Goal: Share content: Distribute website content to other platforms or users

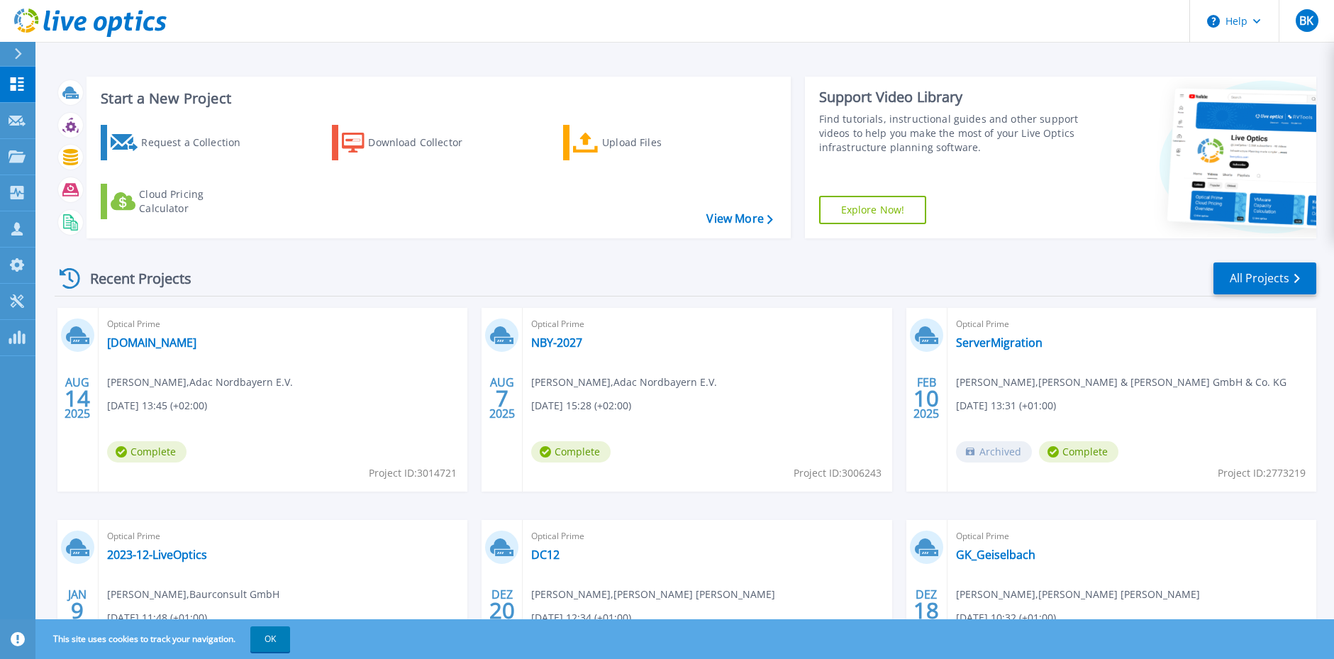
click at [155, 355] on div "Optical Prime [DOMAIN_NAME] [PERSON_NAME] , Adac Nordbayern E.V. [DATE] 13:45 (…" at bounding box center [283, 400] width 369 height 184
click at [399, 476] on span "Project ID: 3014721" at bounding box center [413, 473] width 88 height 16
click at [289, 341] on div "Optical Prime va0300vcsa.adac-nby.biz Tobias Schmitz , Adac Nordbayern E.V. 08.…" at bounding box center [283, 400] width 369 height 184
click at [293, 389] on span "Tobias Schmitz , Adac Nordbayern E.V." at bounding box center [200, 382] width 186 height 16
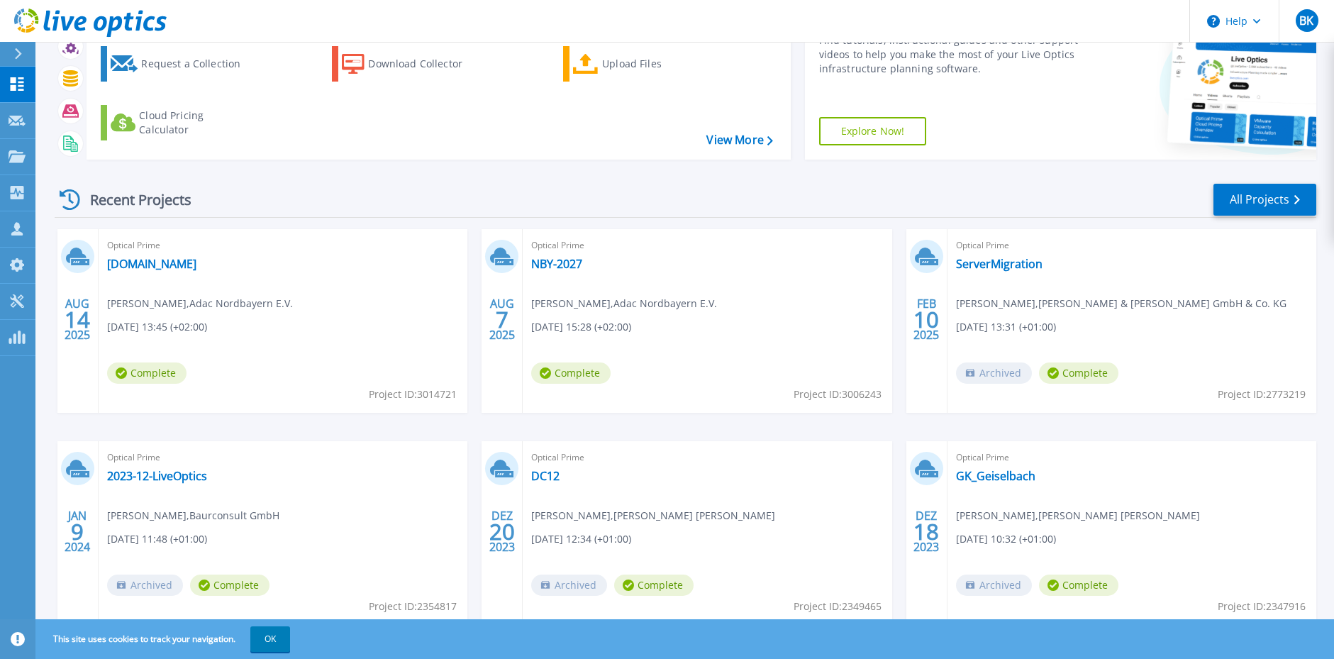
scroll to position [127, 0]
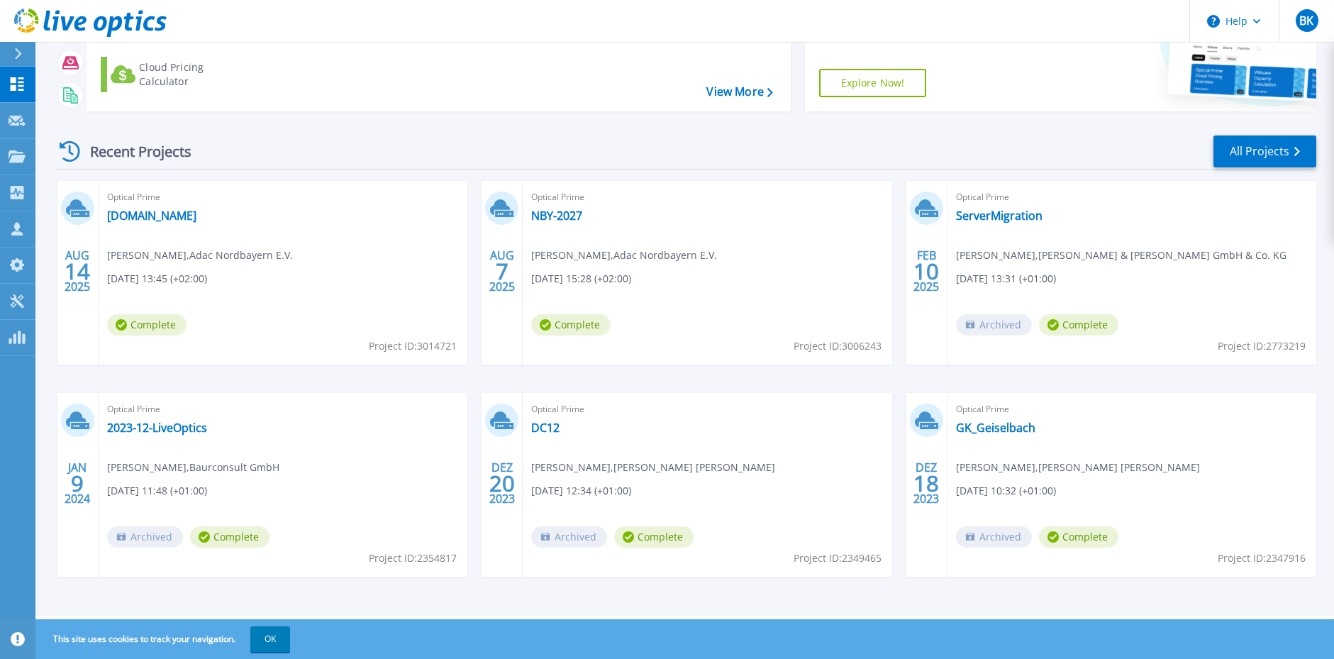
click at [150, 322] on span "Complete" at bounding box center [146, 324] width 79 height 21
drag, startPoint x: 235, startPoint y: 250, endPoint x: 210, endPoint y: 244, distance: 26.3
click at [210, 244] on div "Optical Prime va0300vcsa.adac-nby.biz Tobias Schmitz , Adac Nordbayern E.V. 08.…" at bounding box center [283, 273] width 369 height 184
click at [140, 218] on link "va0300vcsa.adac-nby.biz" at bounding box center [151, 216] width 89 height 14
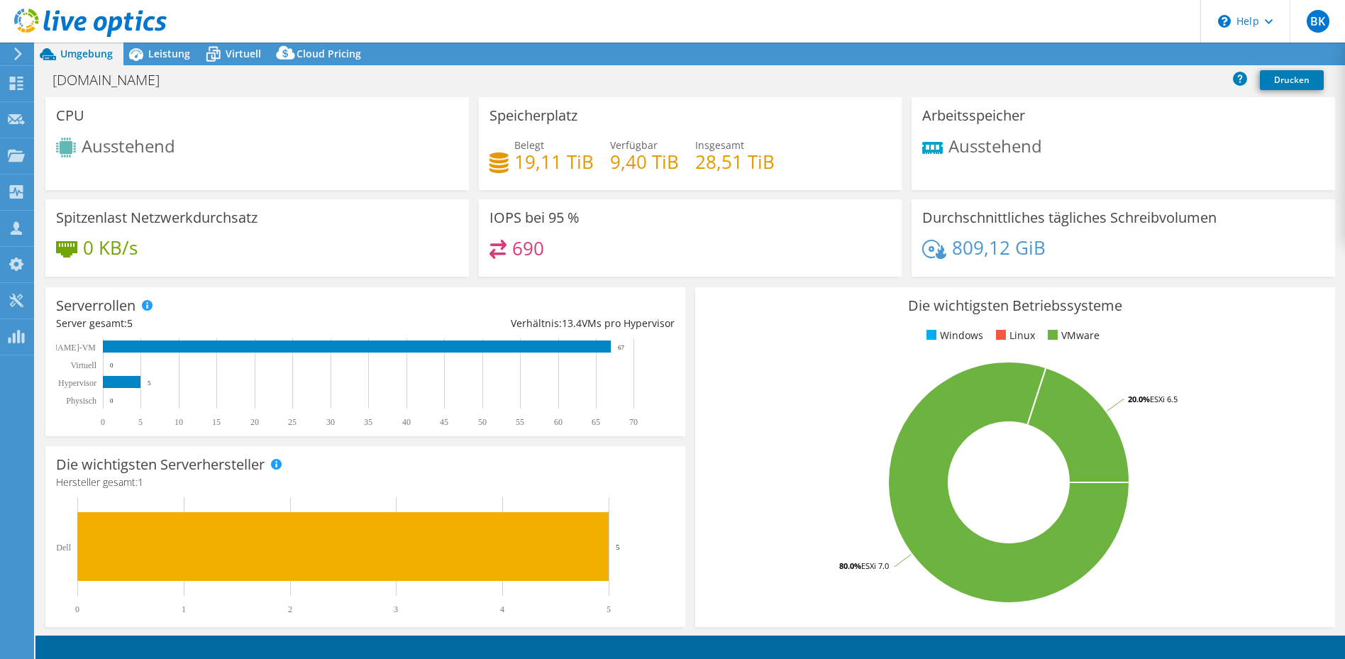
select select "USD"
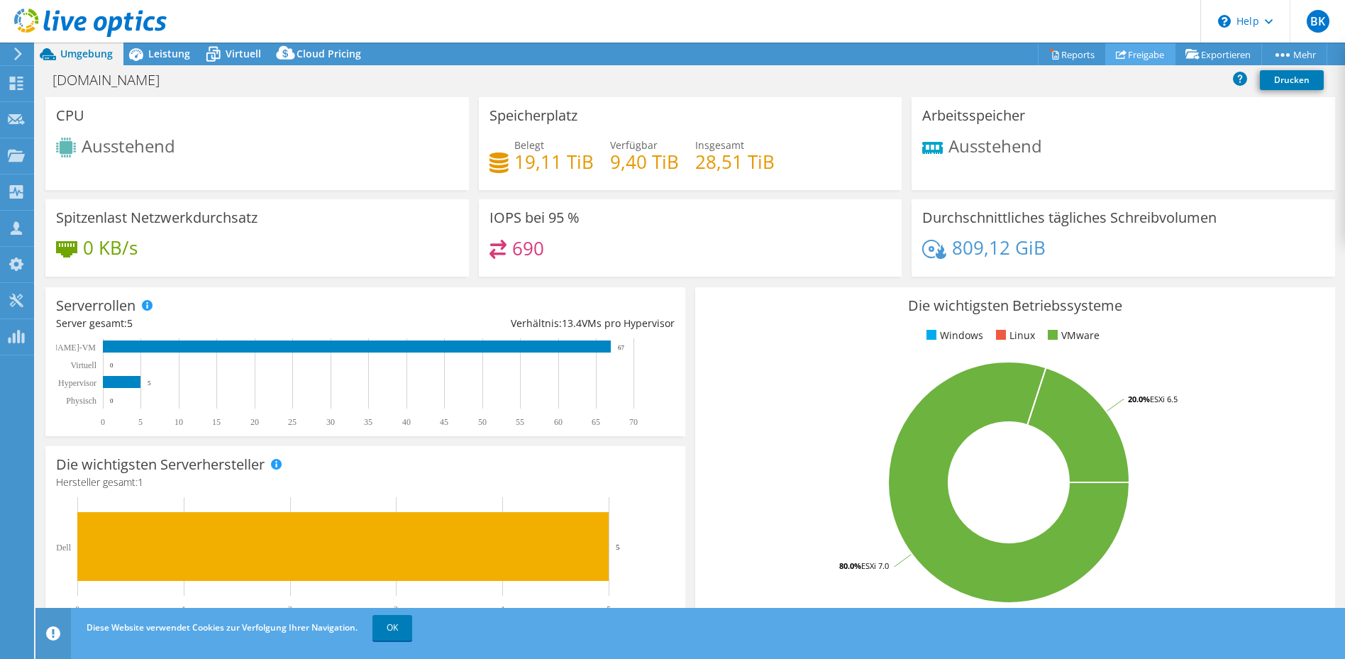
click at [1142, 50] on link "Freigabe" at bounding box center [1140, 54] width 70 height 22
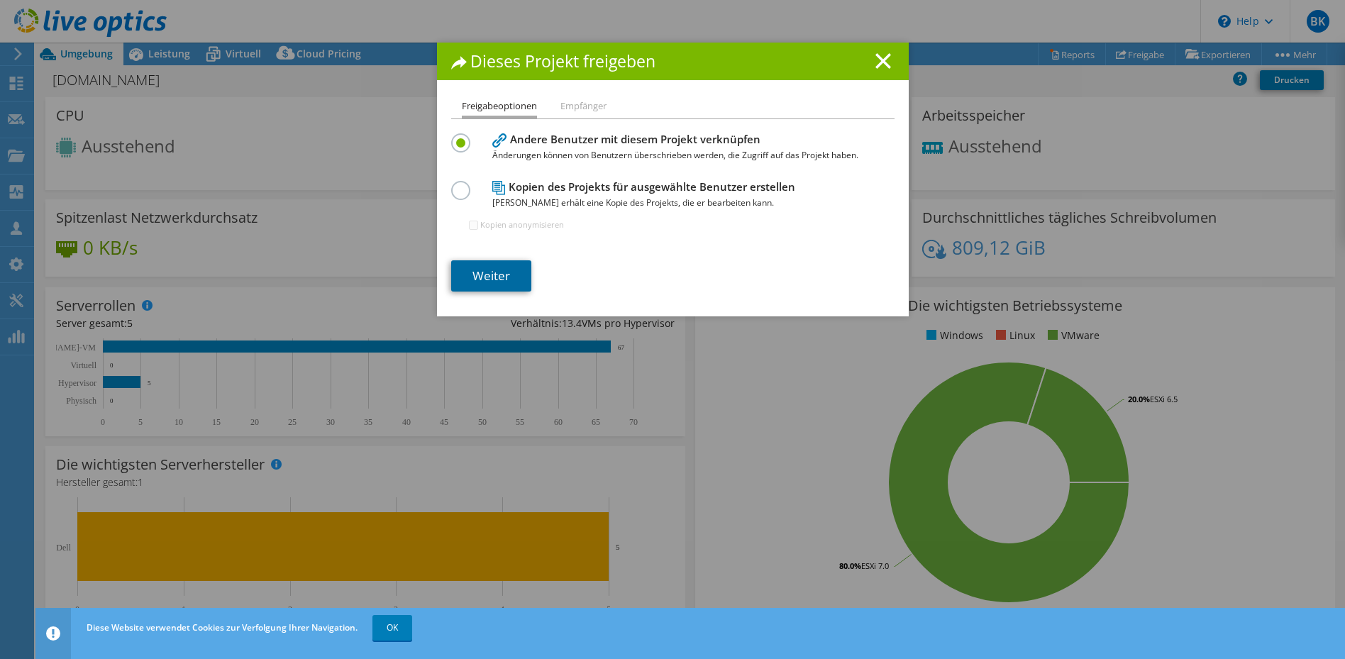
click at [477, 276] on link "Weiter" at bounding box center [491, 275] width 80 height 31
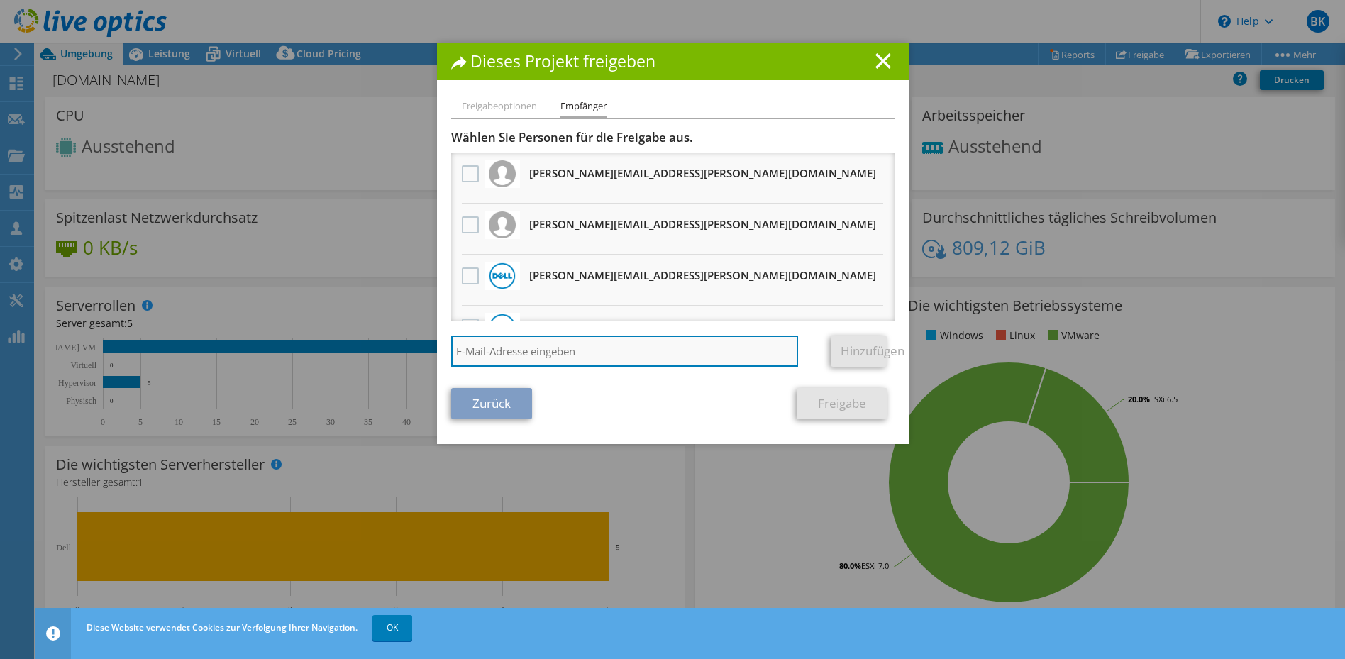
click at [523, 350] on input "search" at bounding box center [625, 350] width 348 height 31
type input "peter.sommer@medialine.ag"
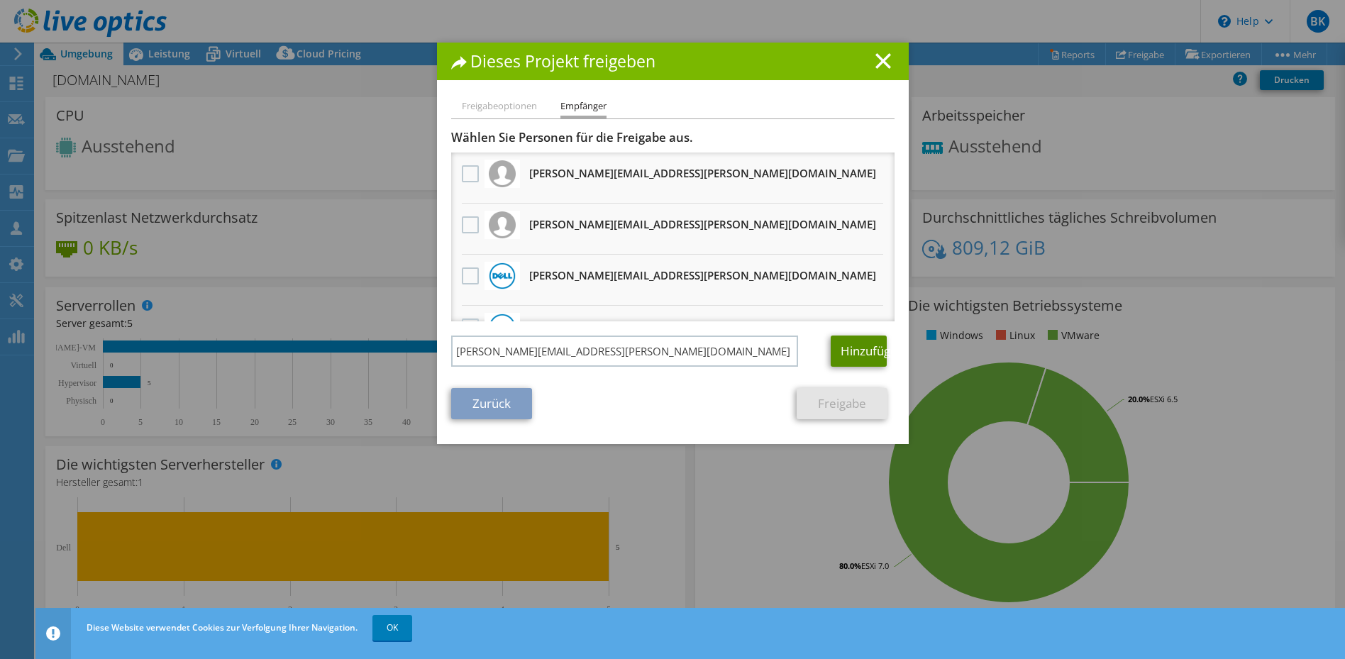
click at [853, 343] on link "Hinzufügen" at bounding box center [859, 350] width 56 height 31
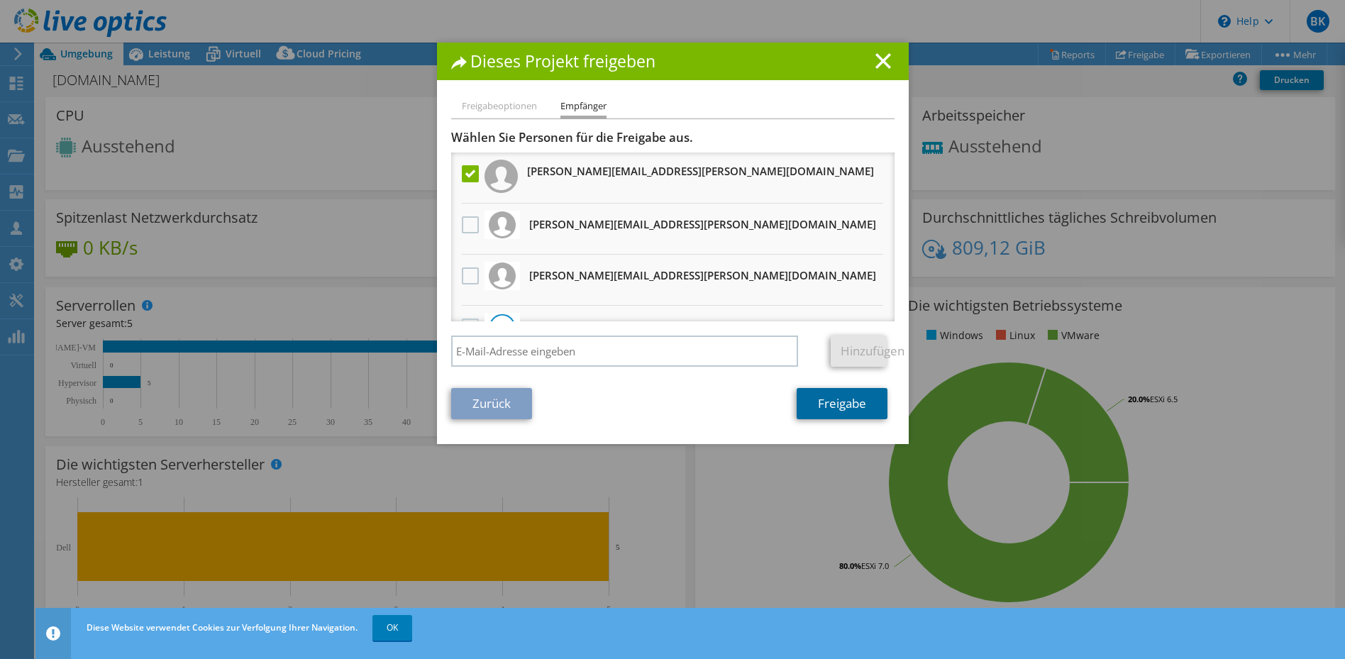
click at [843, 405] on link "Freigabe" at bounding box center [842, 403] width 91 height 31
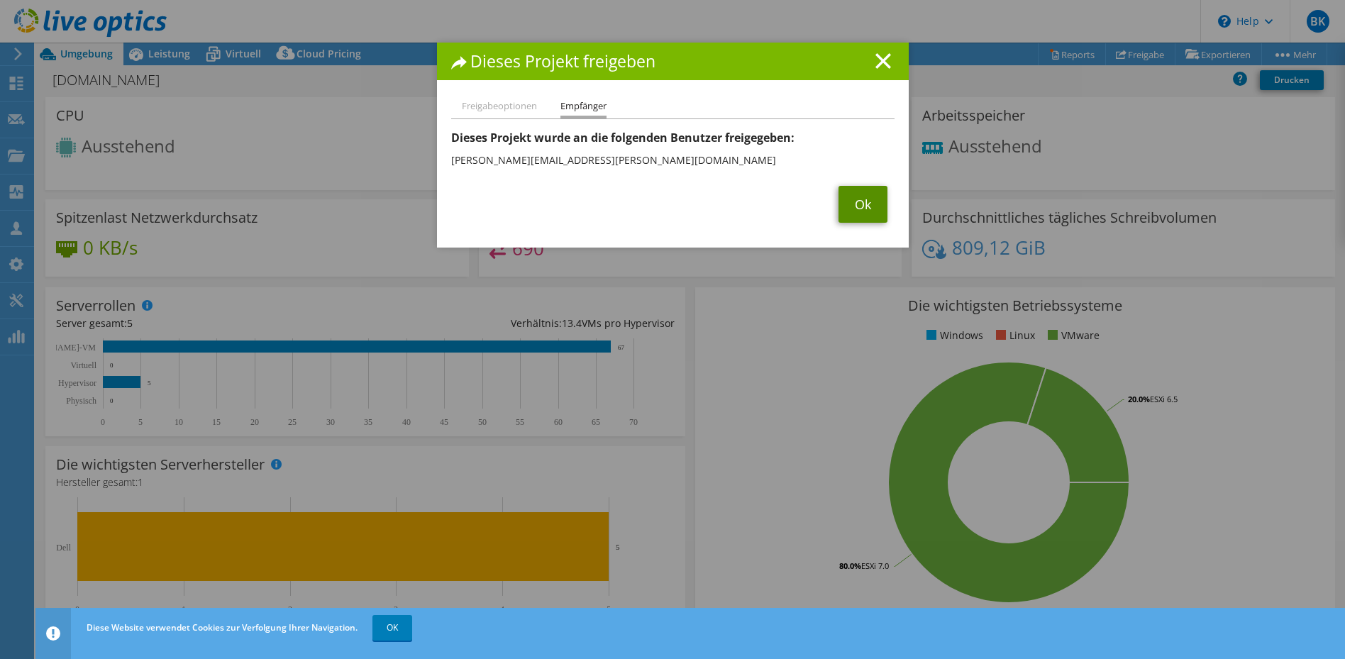
click at [853, 198] on link "Ok" at bounding box center [862, 204] width 49 height 37
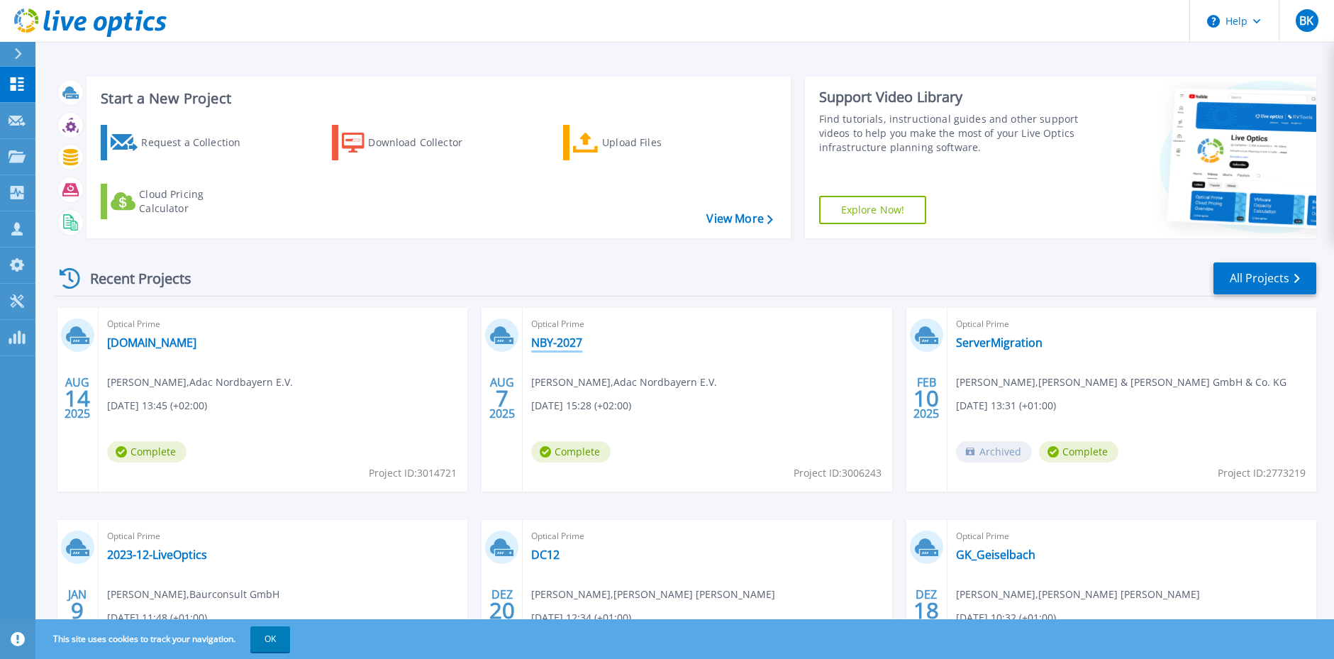
click at [561, 342] on link "NBY-2027" at bounding box center [556, 342] width 51 height 14
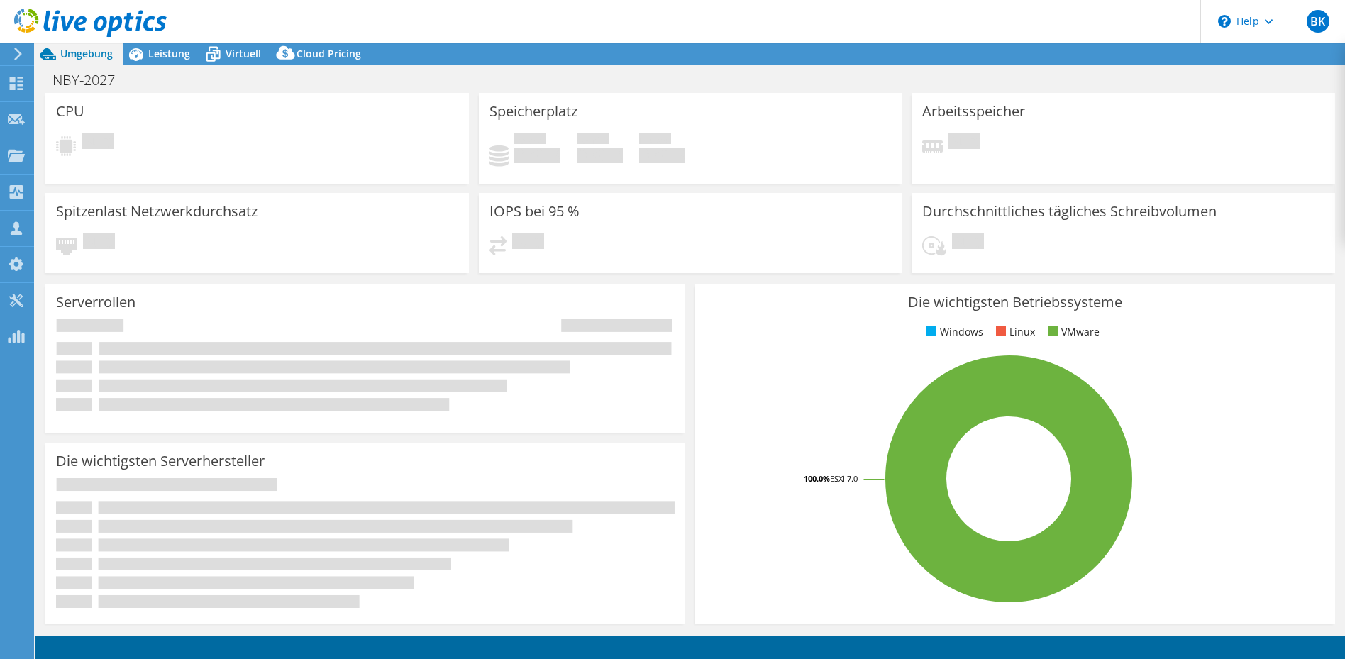
select select "EUFrankfurt"
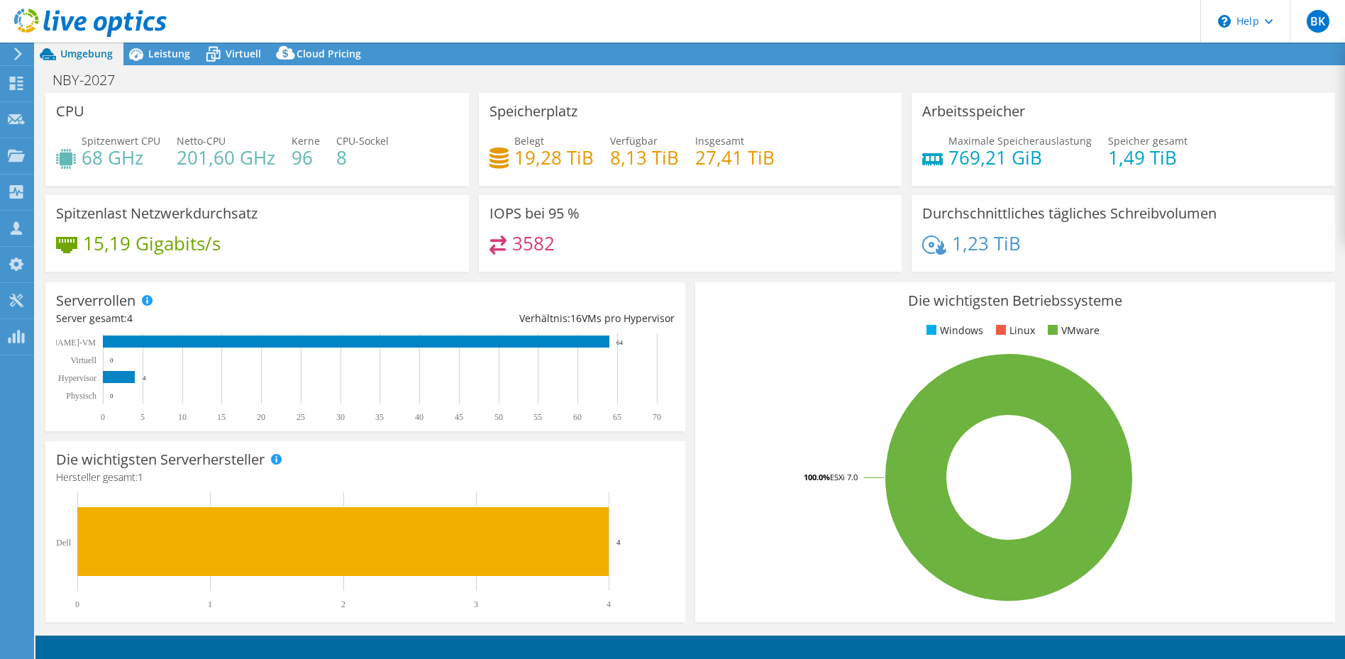
select select "EUFrankfurt"
select select "EUR"
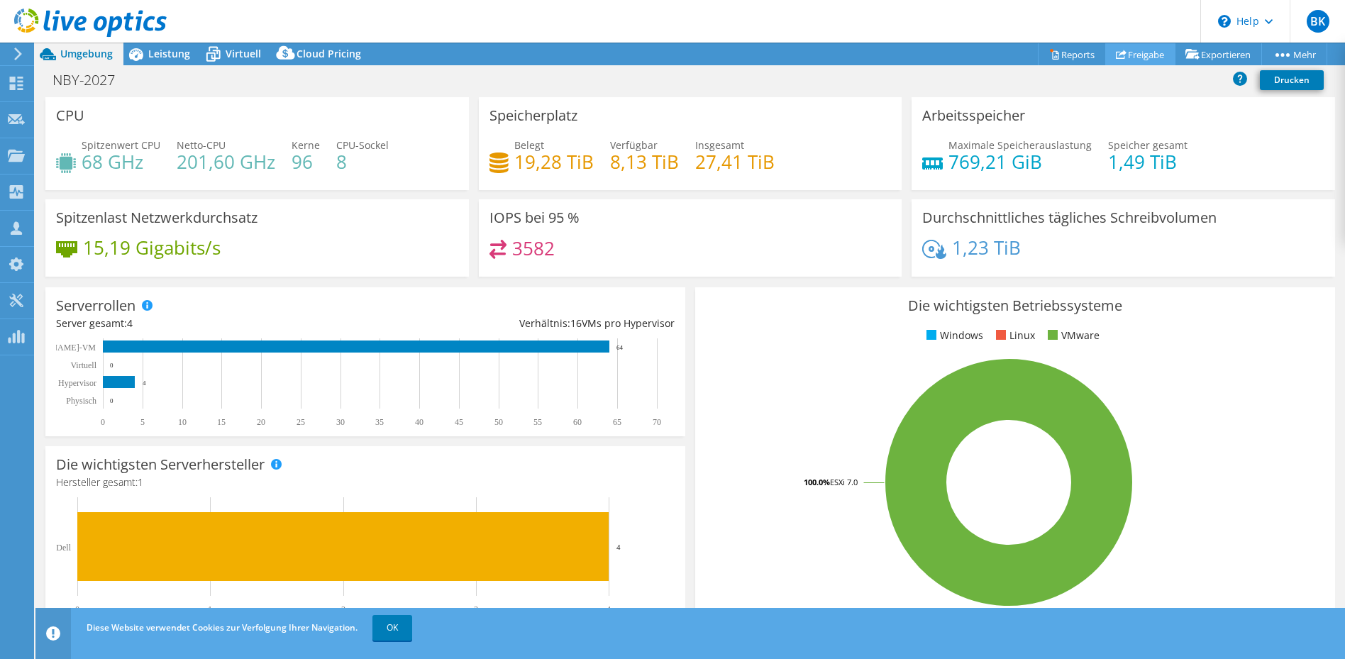
click at [1136, 52] on link "Freigabe" at bounding box center [1140, 54] width 70 height 22
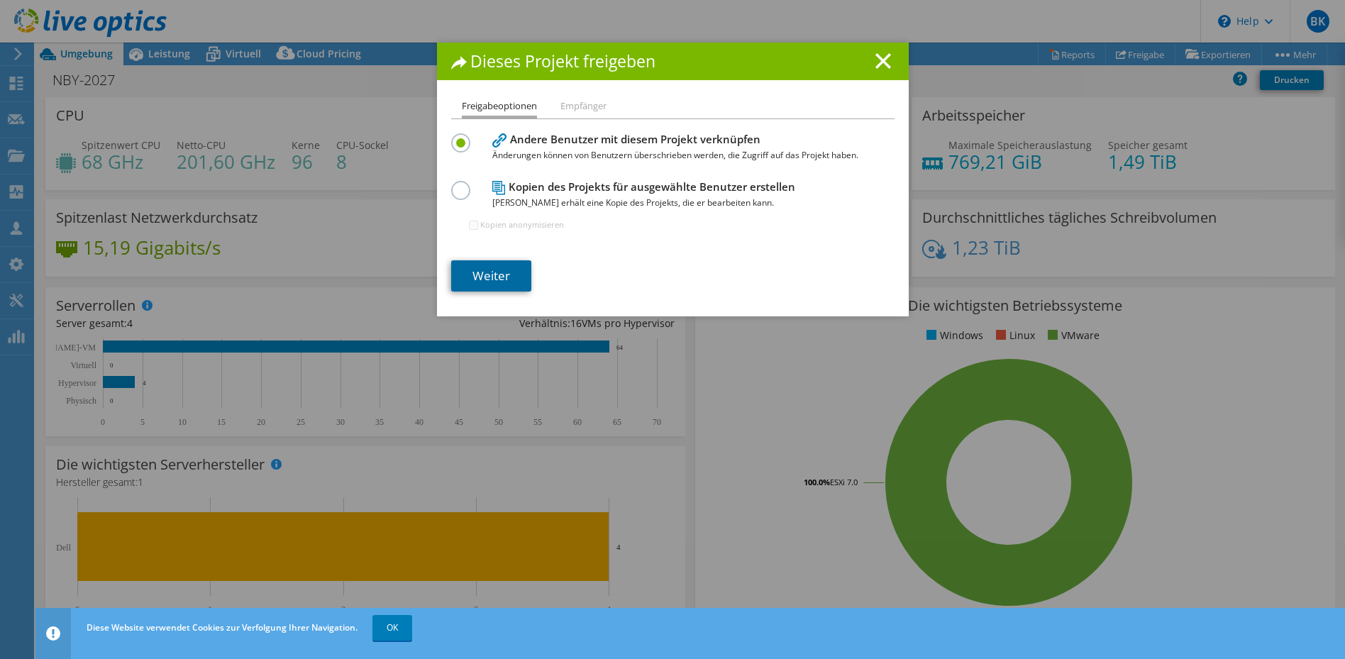
click at [482, 277] on link "Weiter" at bounding box center [491, 275] width 80 height 31
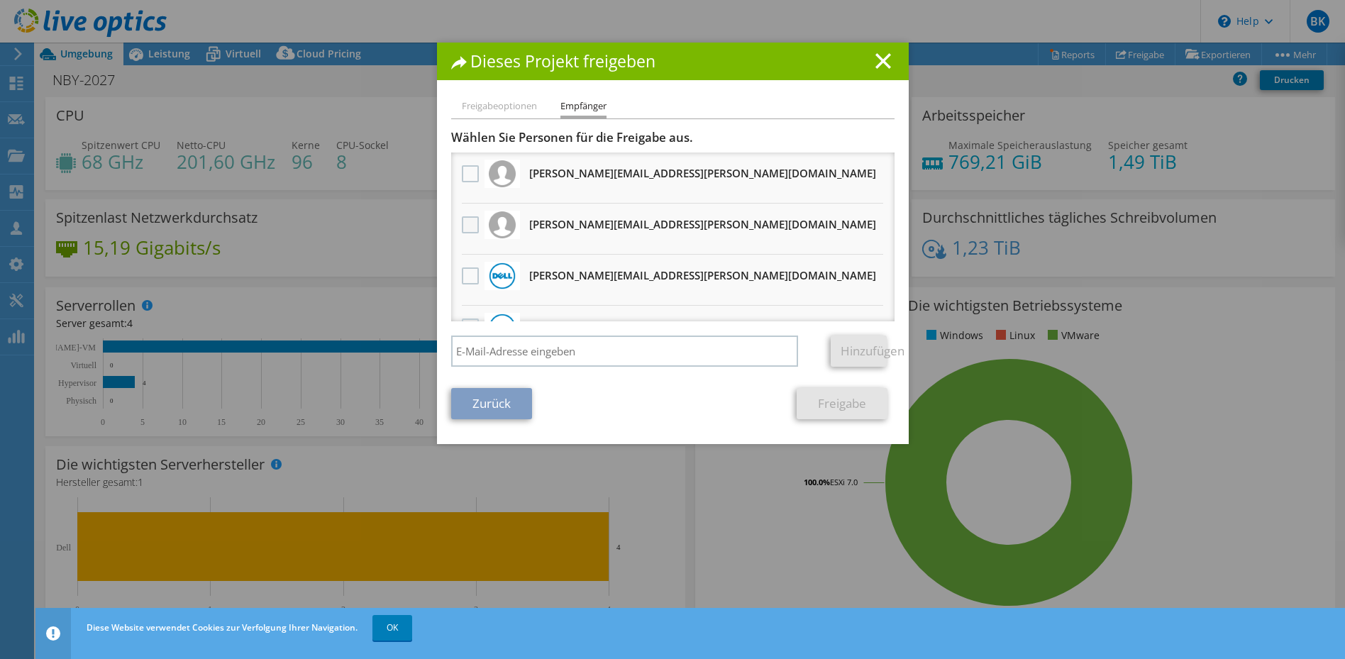
click at [466, 223] on label at bounding box center [472, 224] width 21 height 17
click at [0, 0] on input "checkbox" at bounding box center [0, 0] width 0 height 0
click at [833, 400] on link "Freigabe" at bounding box center [842, 403] width 91 height 31
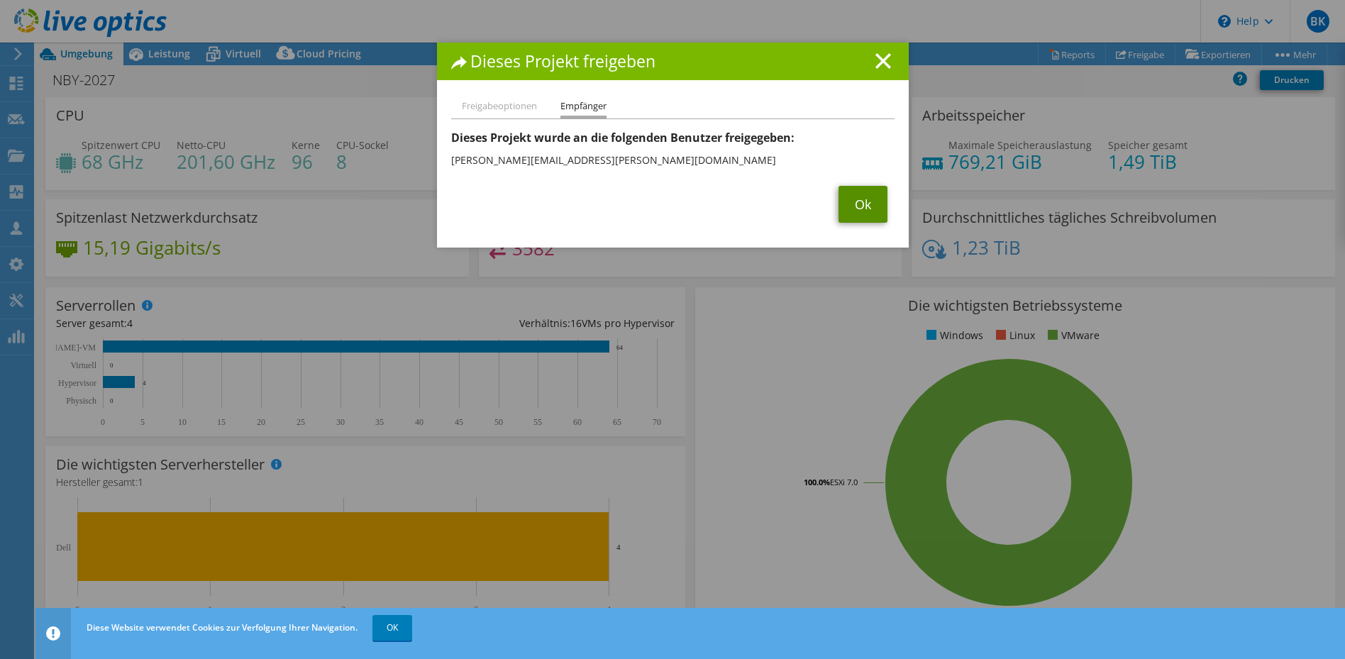
click at [852, 196] on link "Ok" at bounding box center [862, 204] width 49 height 37
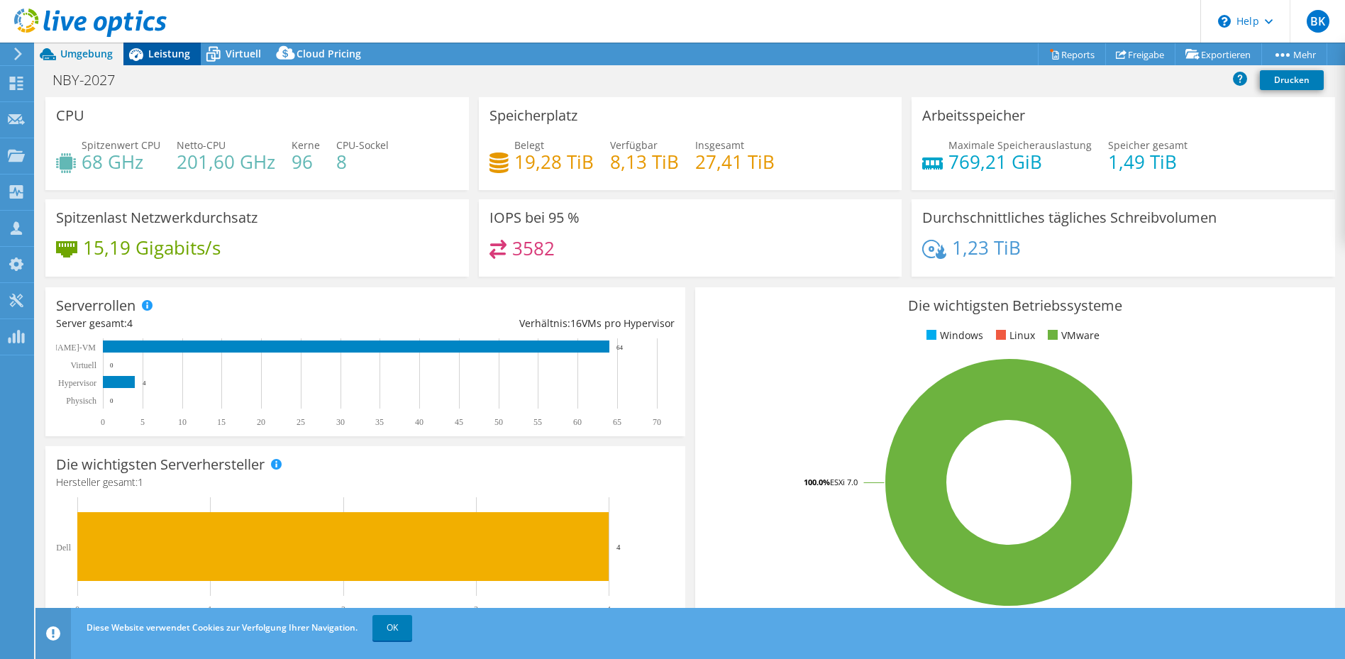
click at [150, 50] on span "Leistung" at bounding box center [169, 53] width 42 height 13
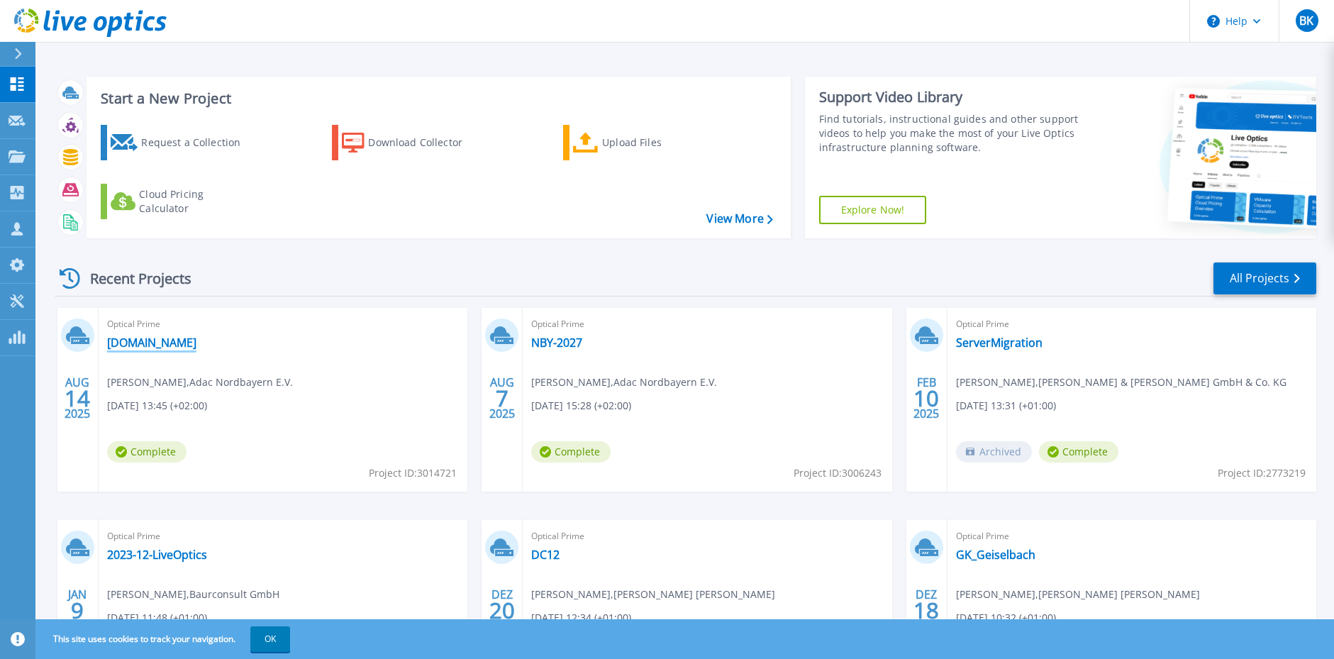
click at [172, 343] on link "[DOMAIN_NAME]" at bounding box center [151, 342] width 89 height 14
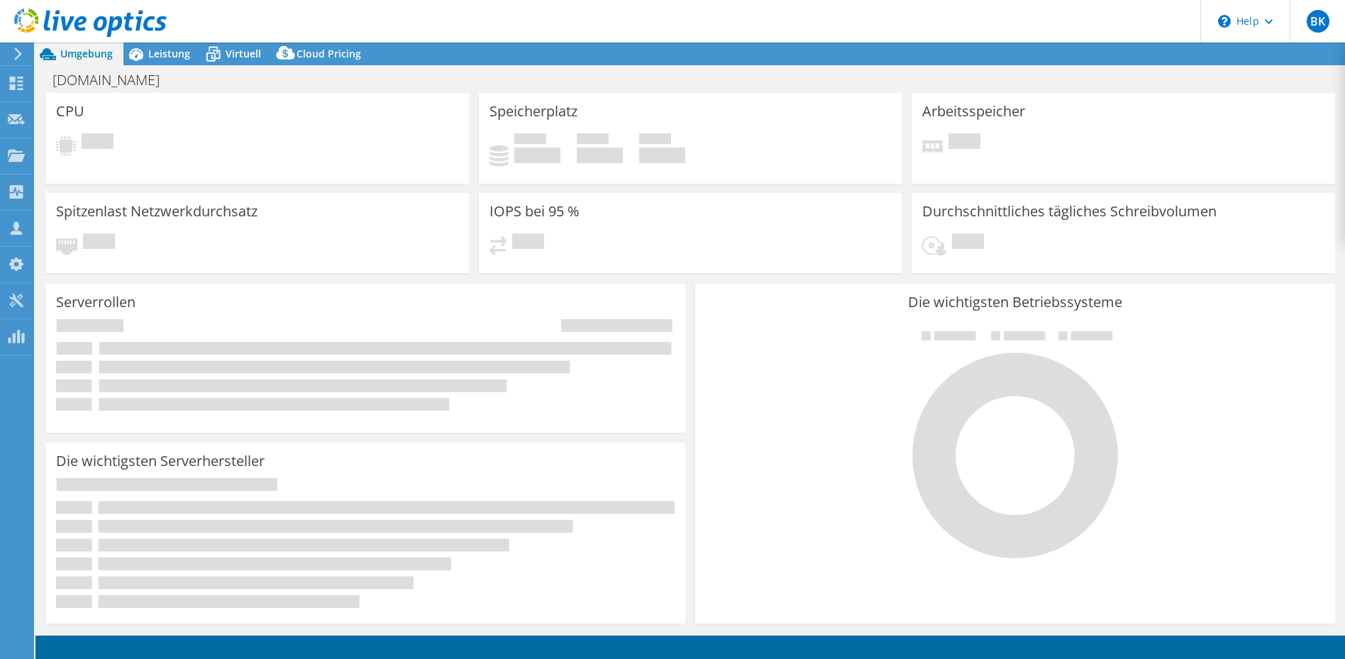
select select "USD"
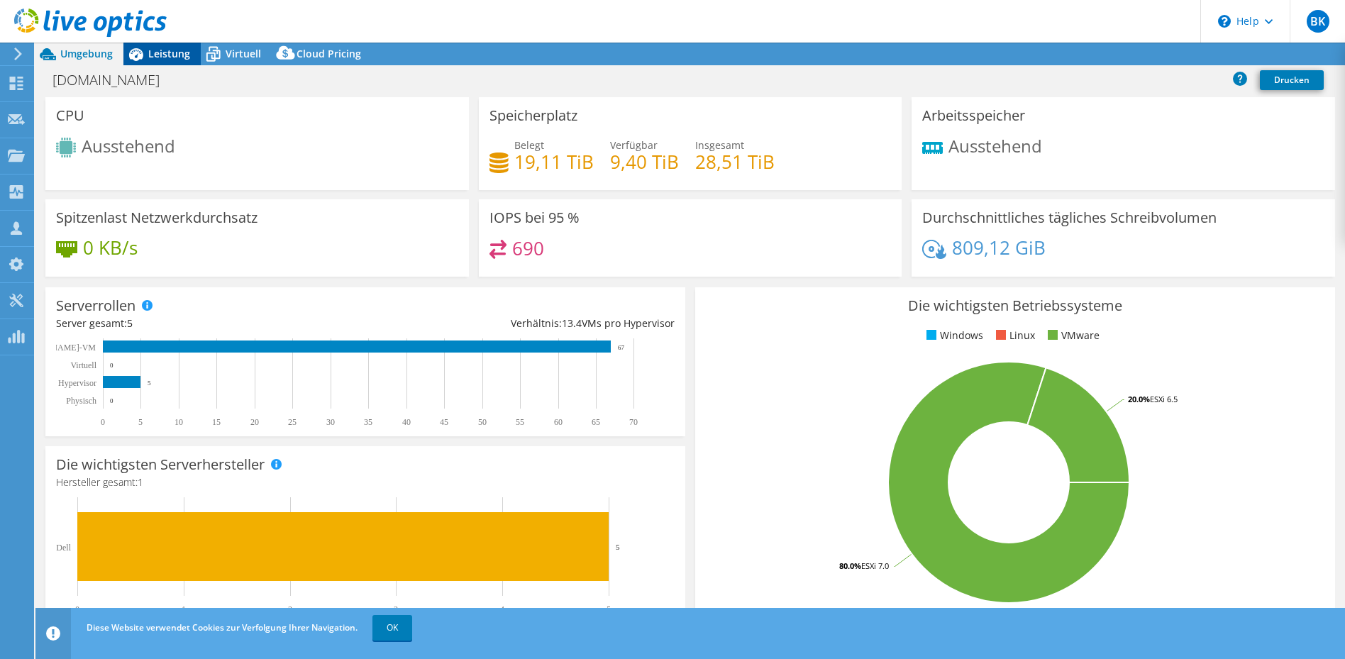
click at [157, 50] on span "Leistung" at bounding box center [169, 53] width 42 height 13
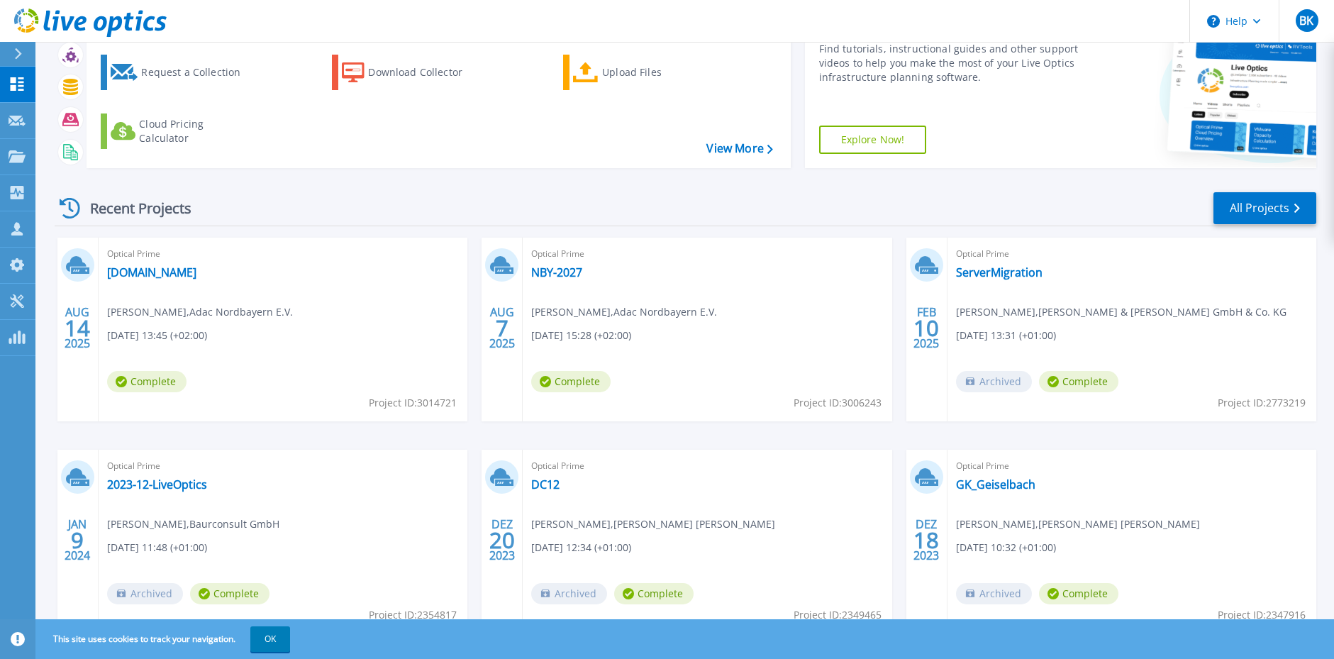
scroll to position [71, 0]
click at [550, 267] on link "NBY-2027" at bounding box center [556, 272] width 51 height 14
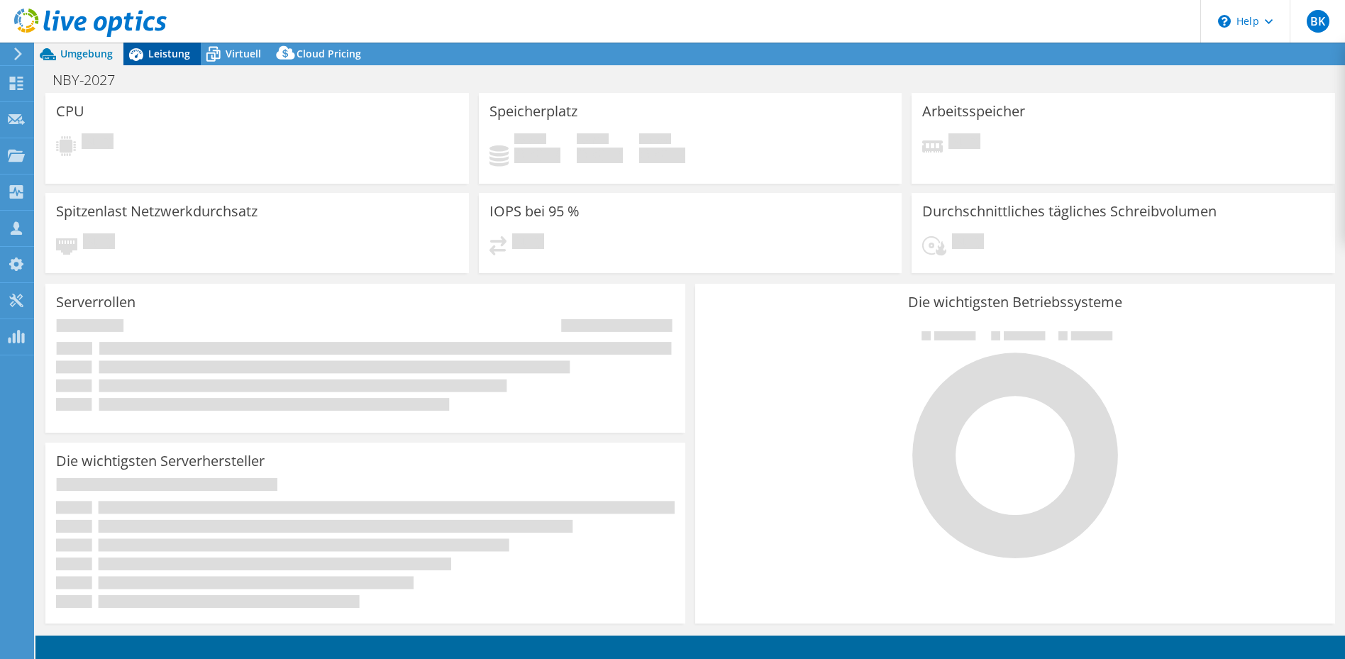
select select "EUFrankfurt"
select select "EUR"
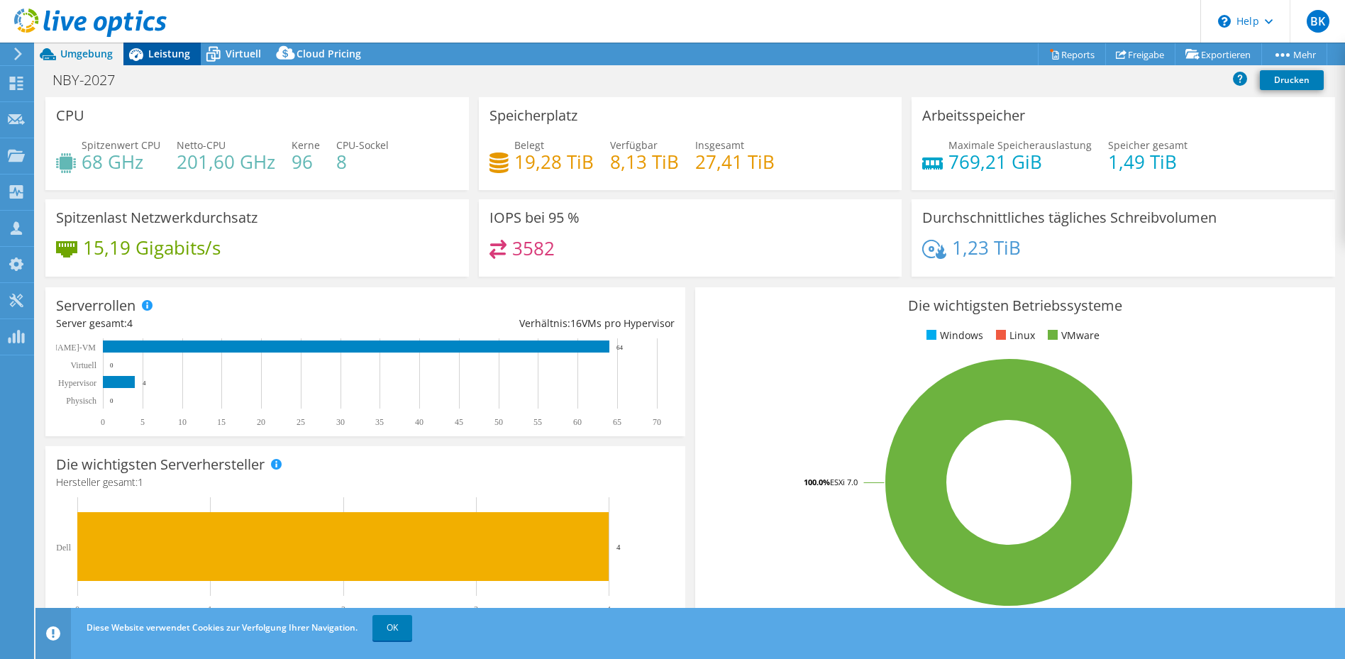
click at [159, 51] on span "Leistung" at bounding box center [169, 53] width 42 height 13
